Goal: Find specific page/section: Find specific page/section

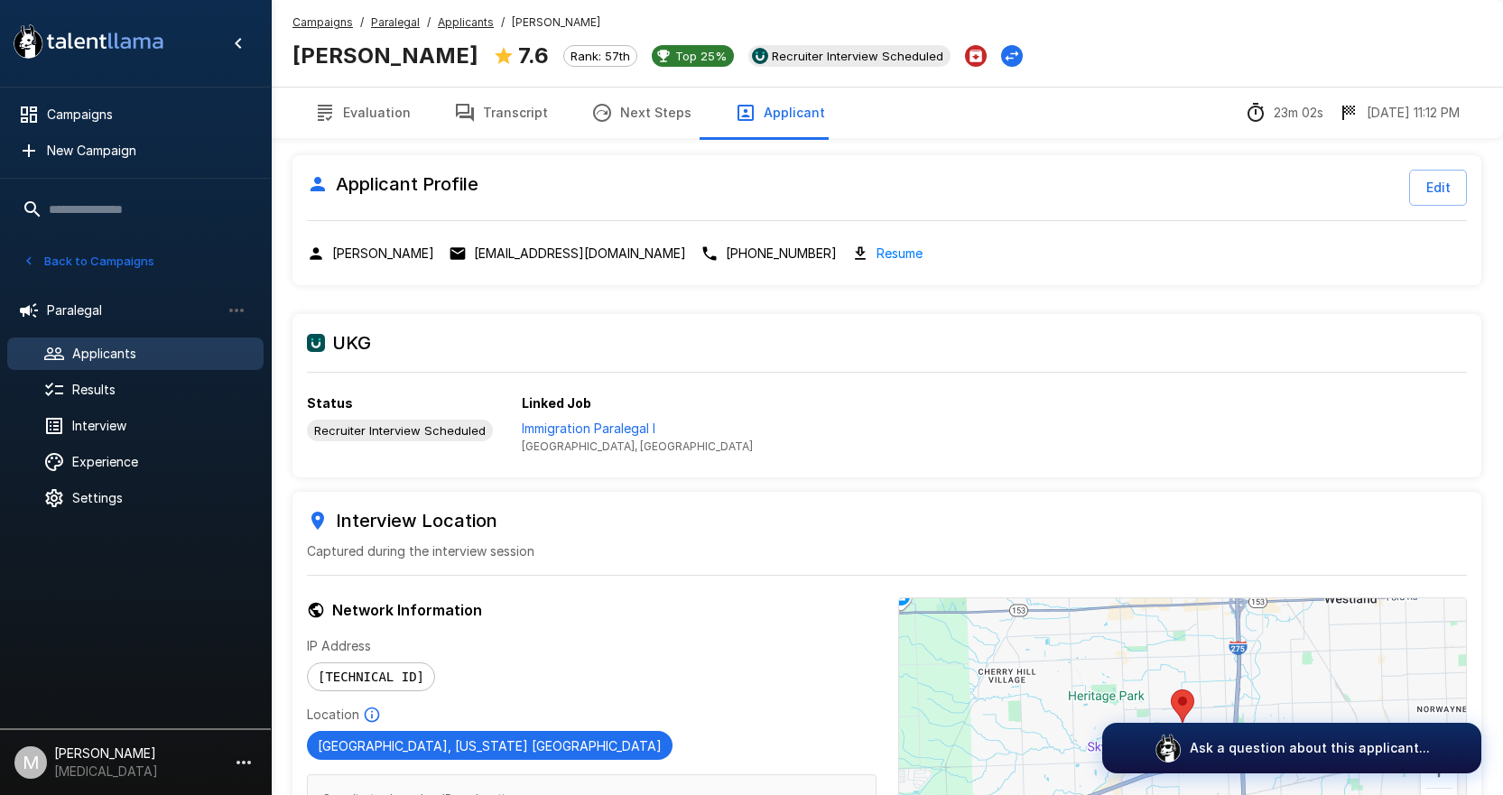
click at [322, 23] on u "Campaigns" at bounding box center [322, 22] width 60 height 14
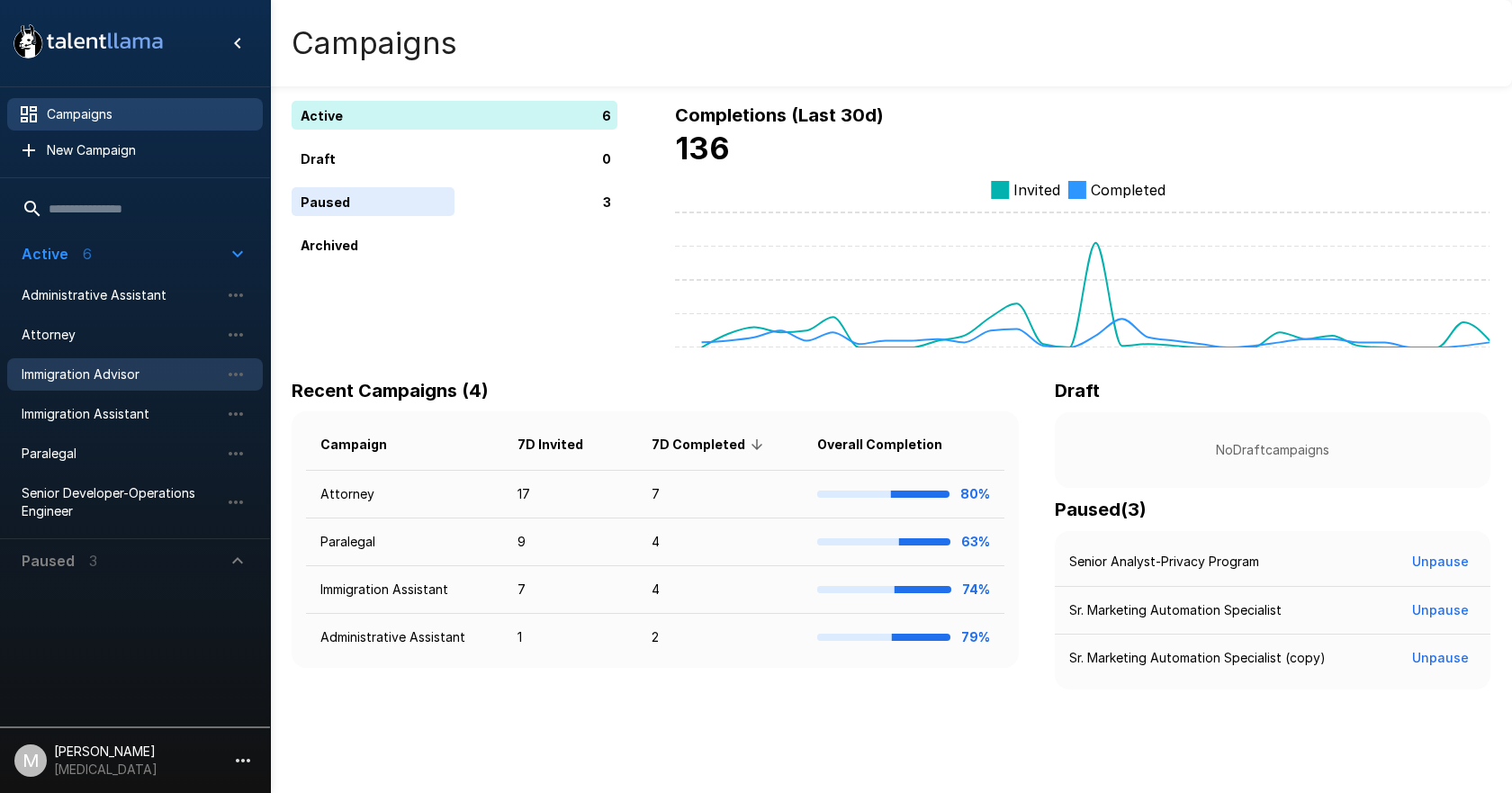
drag, startPoint x: 122, startPoint y: 413, endPoint x: 193, endPoint y: 386, distance: 76.0
click at [122, 413] on span "Immigration Assistant" at bounding box center [121, 414] width 198 height 18
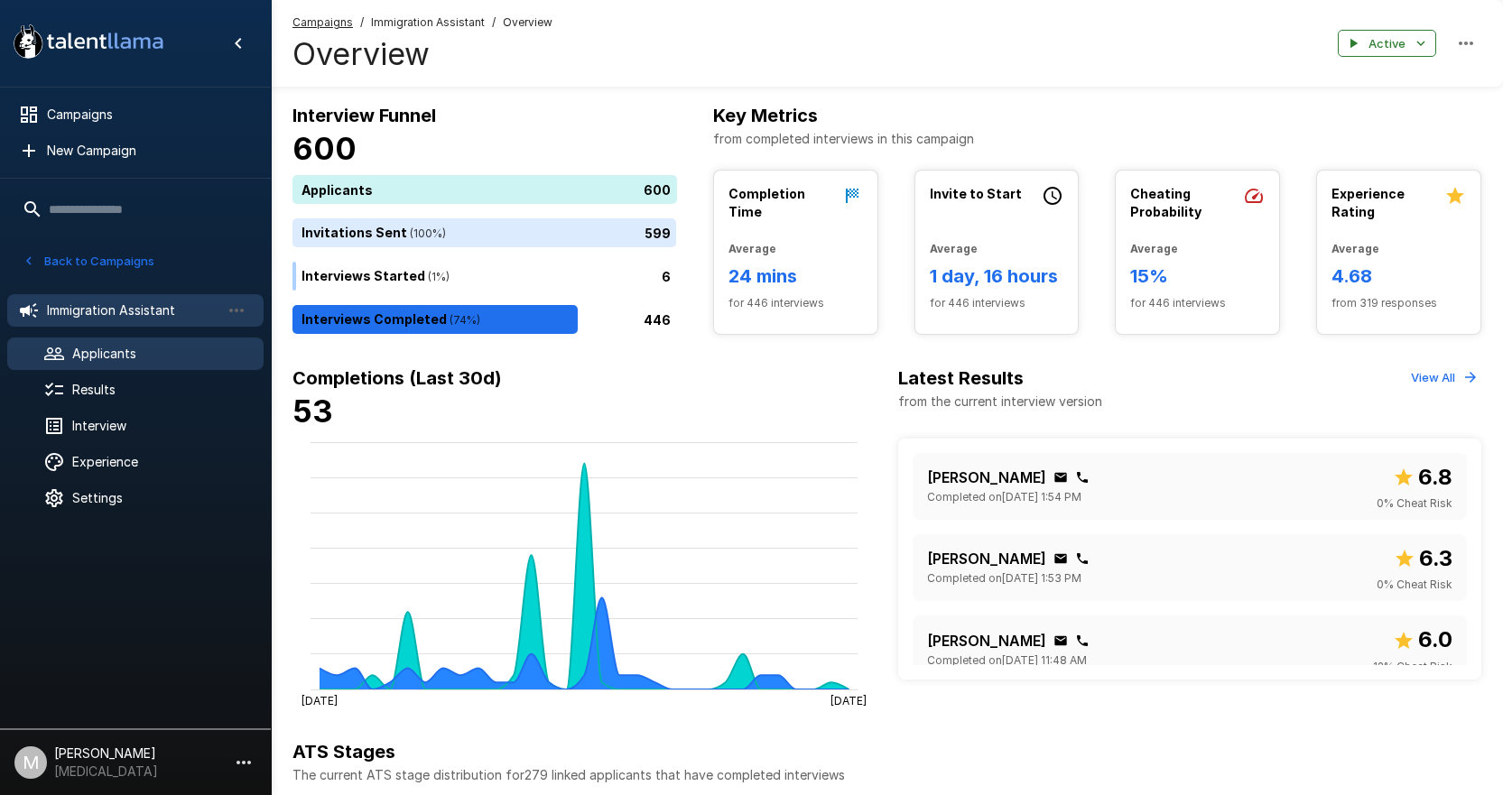
click at [198, 366] on div "Applicants" at bounding box center [135, 354] width 256 height 32
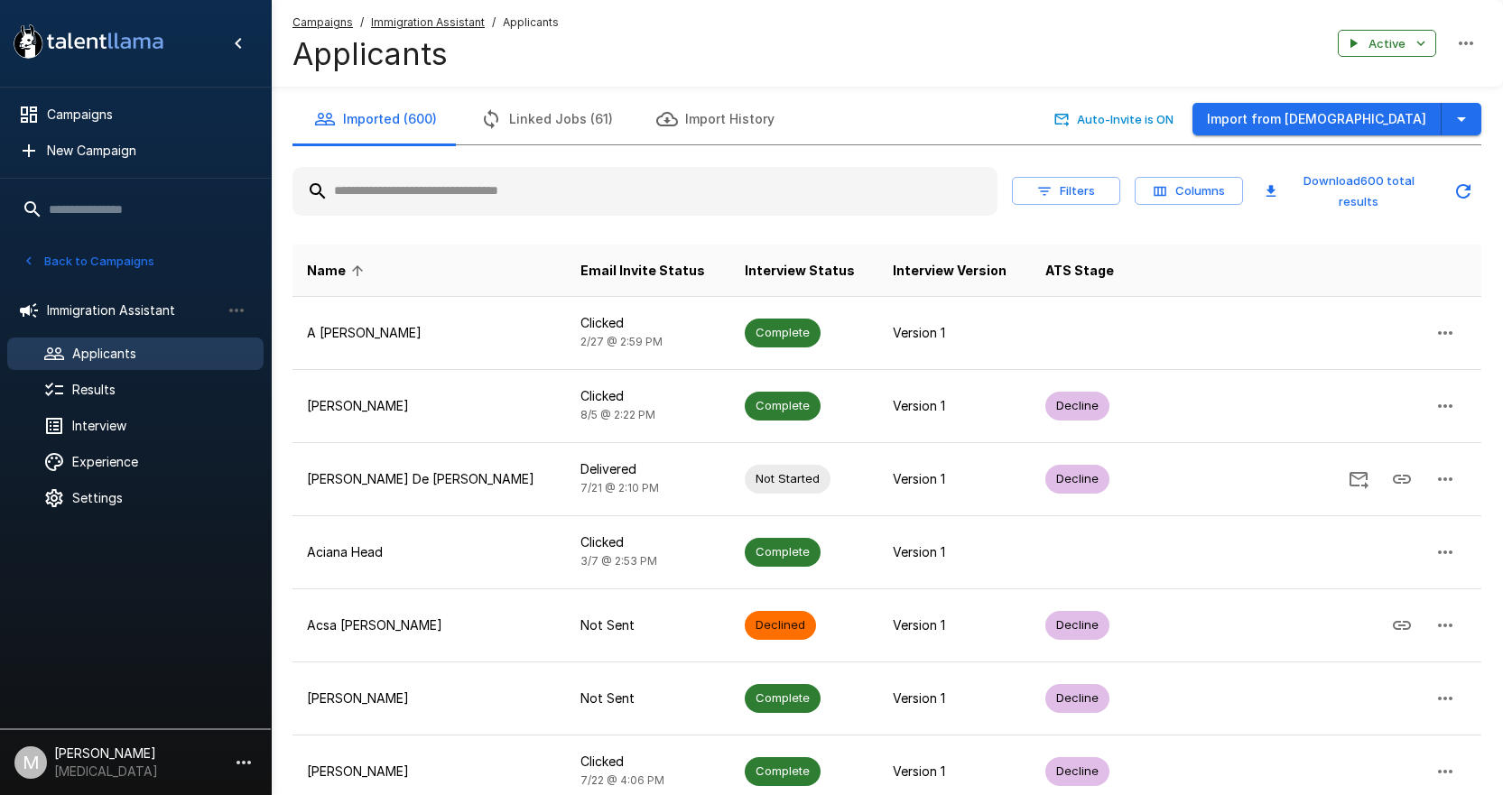
click at [667, 191] on input "text" at bounding box center [644, 191] width 705 height 32
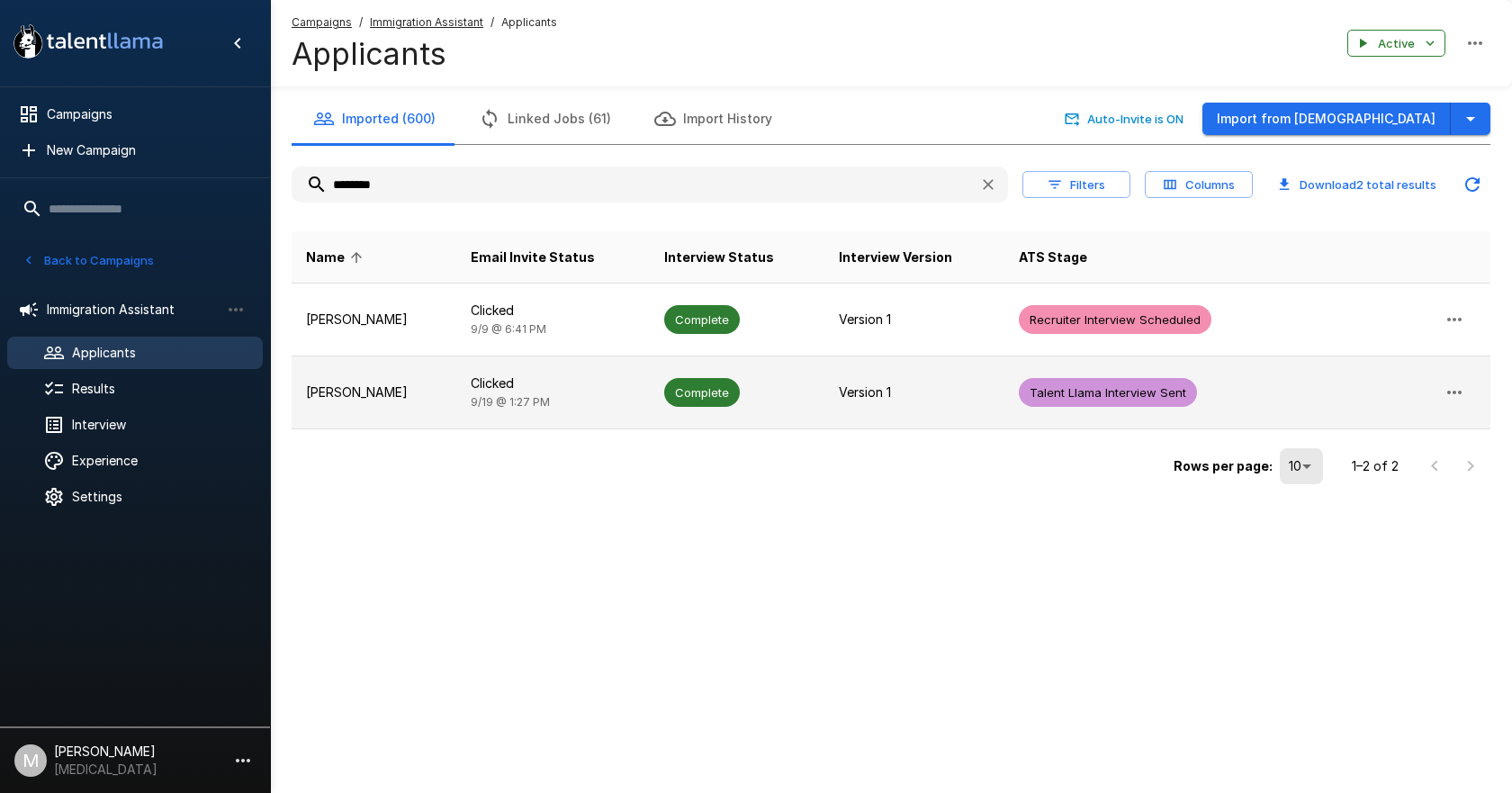
type input "********"
click at [440, 385] on p "[PERSON_NAME]" at bounding box center [374, 392] width 136 height 18
